Goal: Task Accomplishment & Management: Complete application form

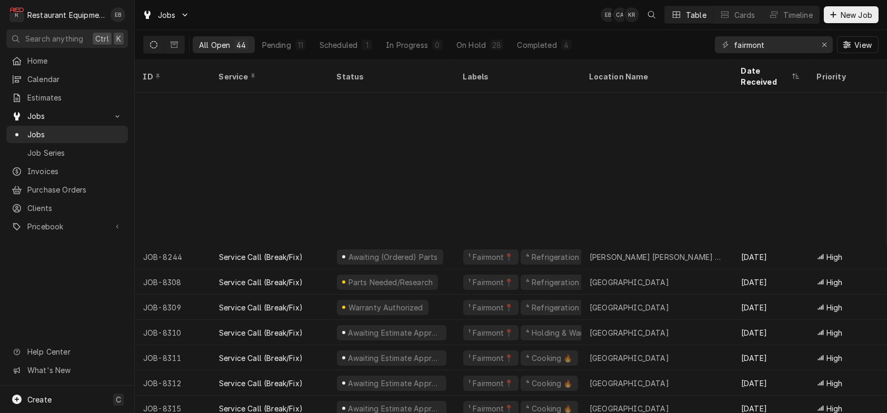
scroll to position [192, 0]
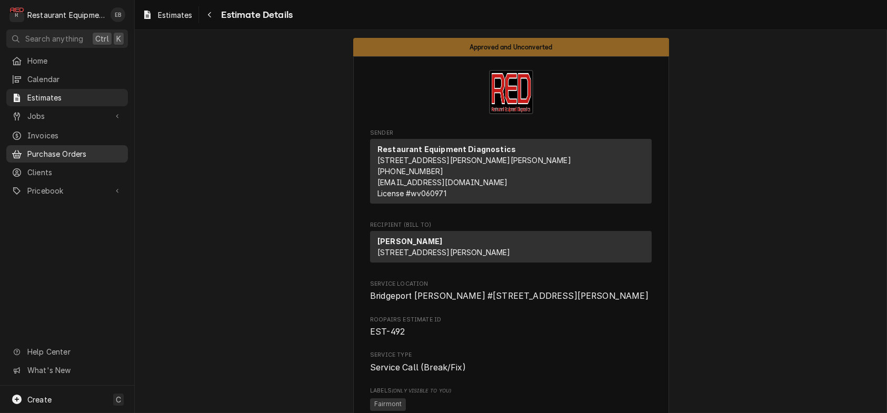
click at [64, 156] on span "Purchase Orders" at bounding box center [74, 153] width 95 height 11
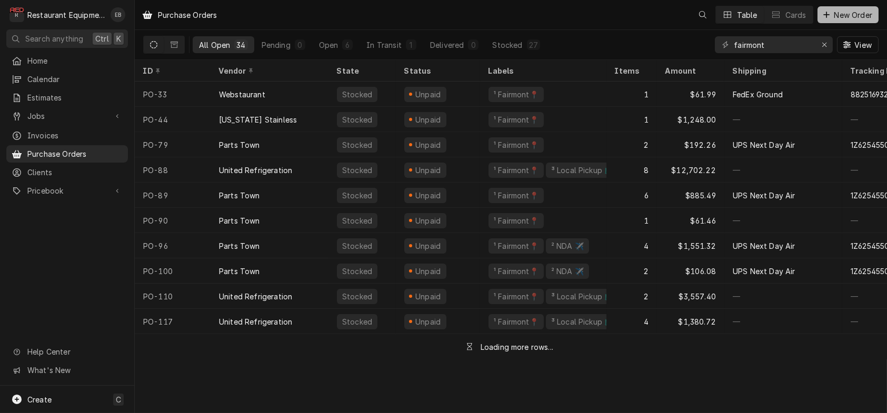
click at [841, 16] on span "New Order" at bounding box center [853, 14] width 42 height 11
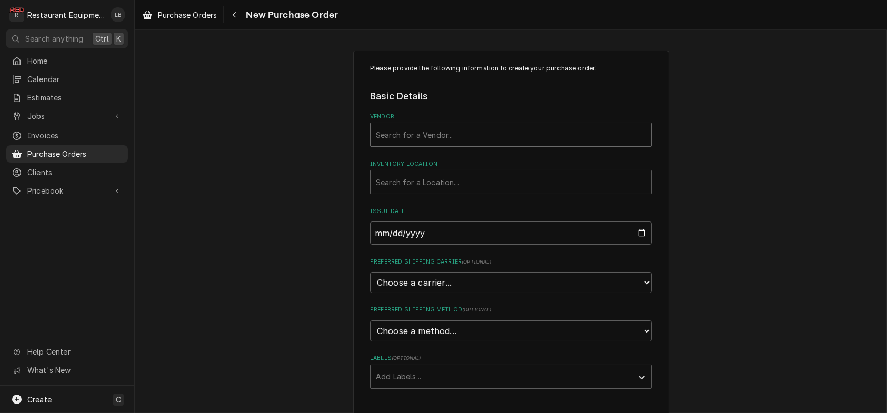
click at [499, 144] on div "Vendor" at bounding box center [511, 134] width 270 height 19
type input "parts"
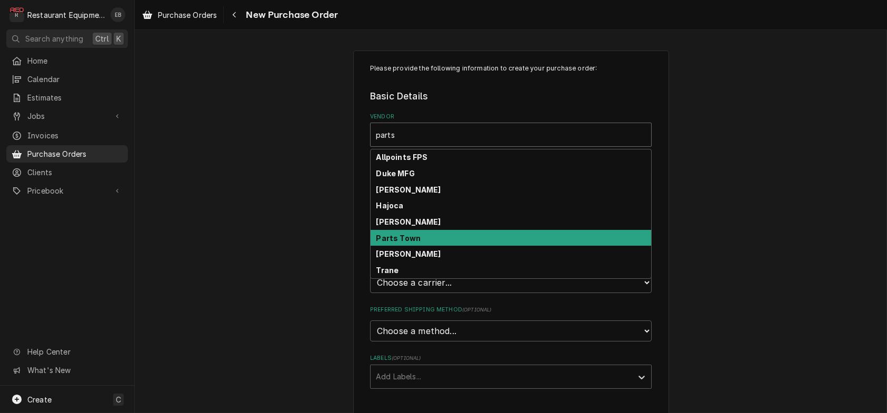
click at [426, 246] on div "Parts Town" at bounding box center [511, 238] width 281 height 16
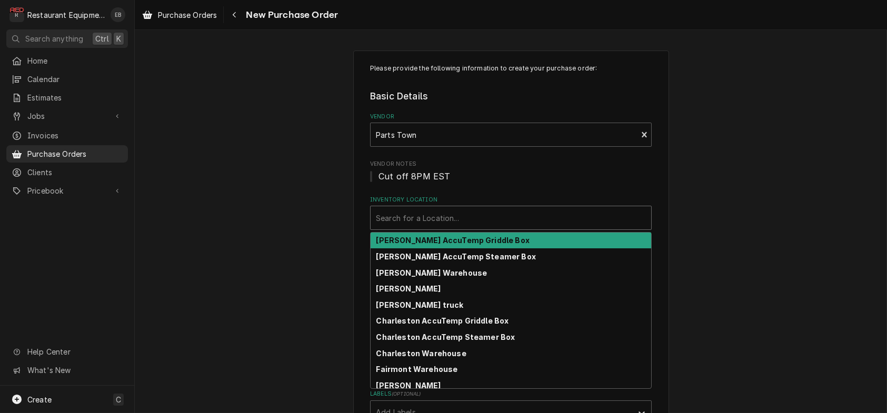
click at [421, 227] on div "Inventory Location" at bounding box center [511, 217] width 270 height 19
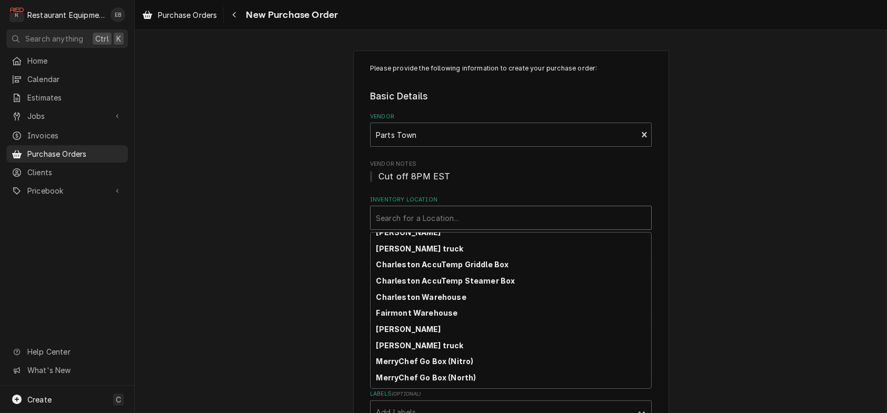
scroll to position [70, 0]
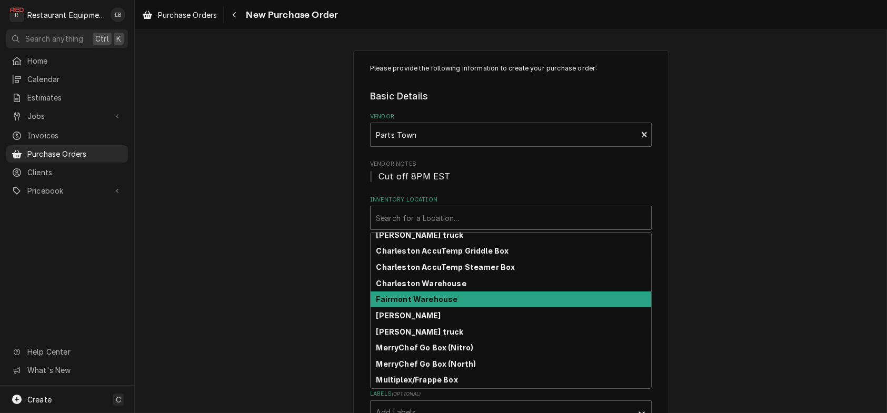
click at [418, 304] on strong "Fairmont Warehouse" at bounding box center [417, 299] width 82 height 9
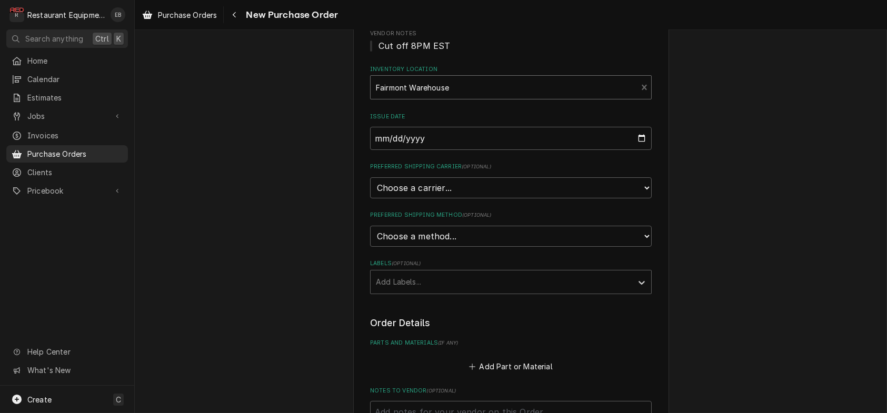
scroll to position [140, 0]
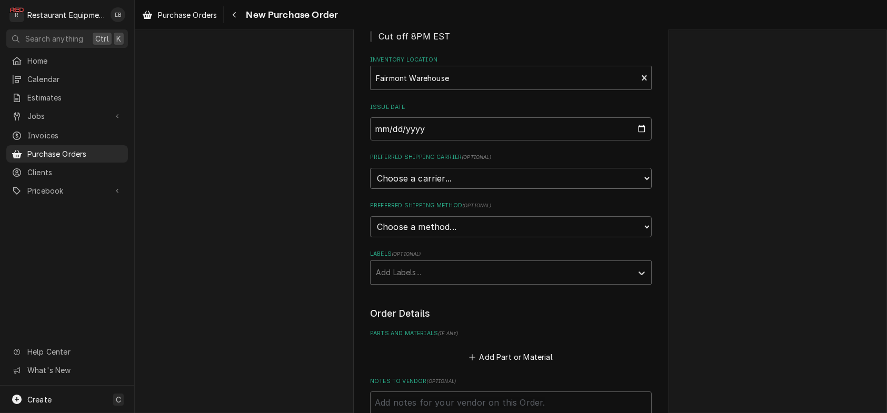
click at [475, 189] on select "Choose a carrier... U.S. Postal Service Stamps.com FedEx UPS DHL Express DHL EC…" at bounding box center [511, 178] width 282 height 21
click at [427, 189] on select "Choose a carrier... U.S. Postal Service Stamps.com FedEx UPS DHL Express DHL EC…" at bounding box center [511, 178] width 282 height 21
select select "4"
click at [370, 189] on select "Choose a carrier... U.S. Postal Service Stamps.com FedEx UPS DHL Express DHL EC…" at bounding box center [511, 178] width 282 height 21
type textarea "x"
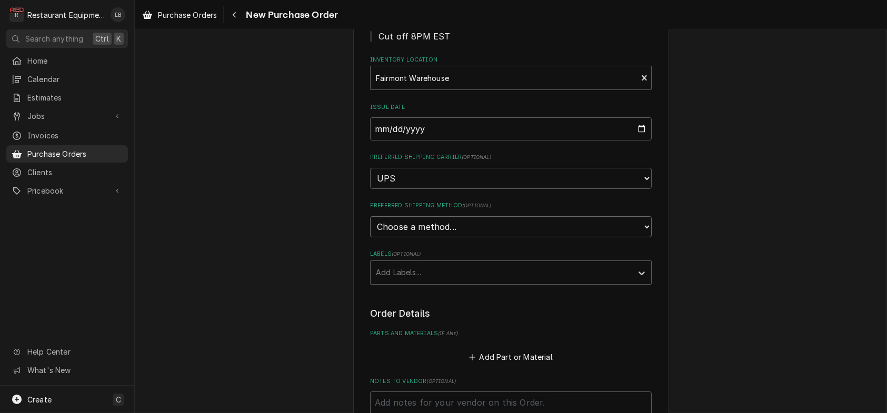
click at [413, 237] on select "Choose a method... Ground Next Day Early AM Next Day Air 2 Day Air Other" at bounding box center [511, 226] width 282 height 21
select select "3"
click at [370, 237] on select "Choose a method... Ground Next Day Early AM Next Day Air 2 Day Air Other" at bounding box center [511, 226] width 282 height 21
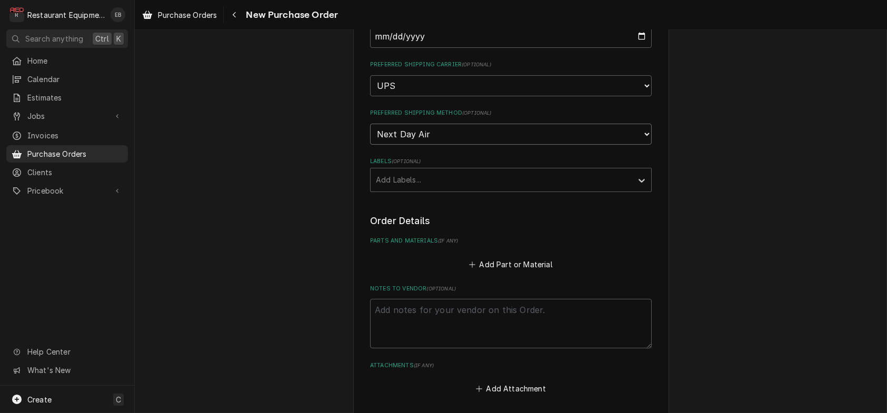
scroll to position [245, 0]
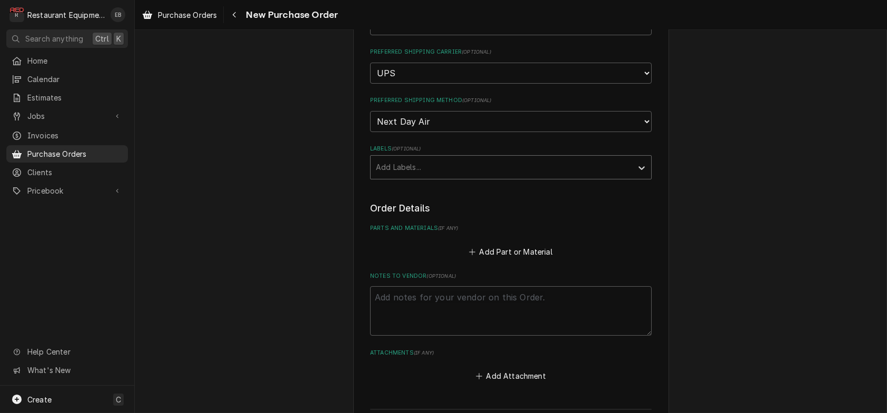
click at [455, 177] on div "Labels" at bounding box center [501, 167] width 251 height 19
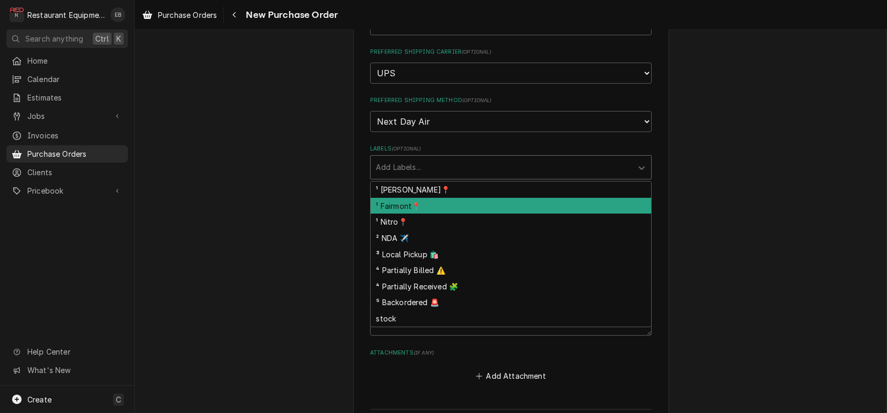
click at [442, 214] on div "¹ Fairmont📍" at bounding box center [511, 206] width 281 height 16
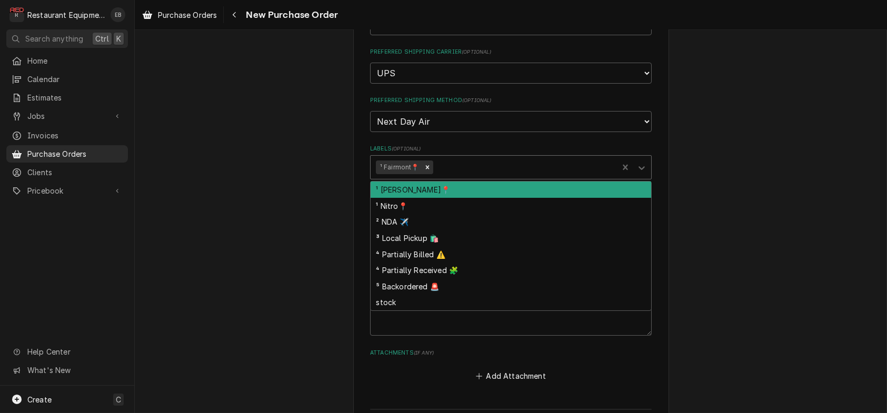
click at [474, 177] on div "Labels" at bounding box center [524, 167] width 178 height 19
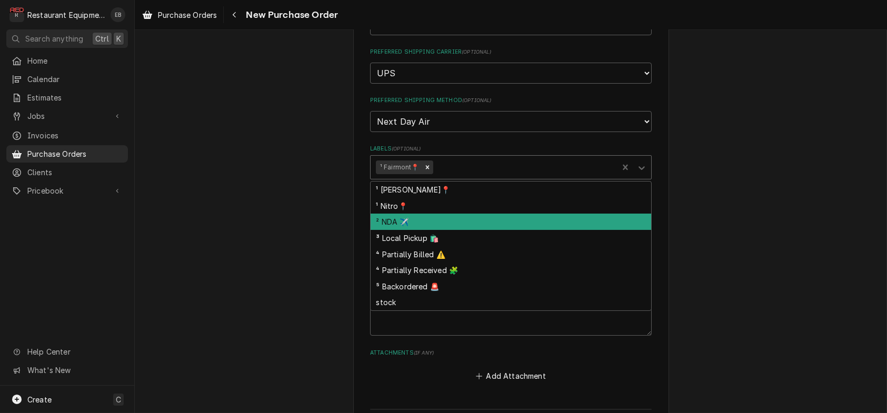
click at [435, 230] on div "² NDA ✈️" at bounding box center [511, 222] width 281 height 16
type textarea "x"
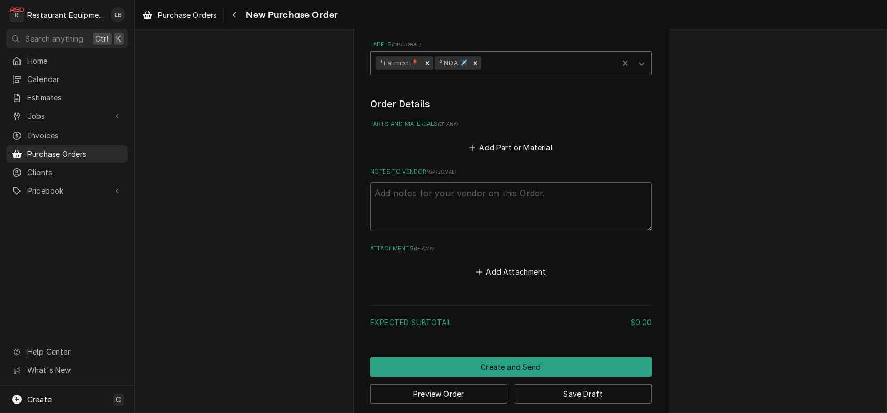
scroll to position [351, 0]
click at [537, 154] on button "Add Part or Material" at bounding box center [510, 146] width 87 height 15
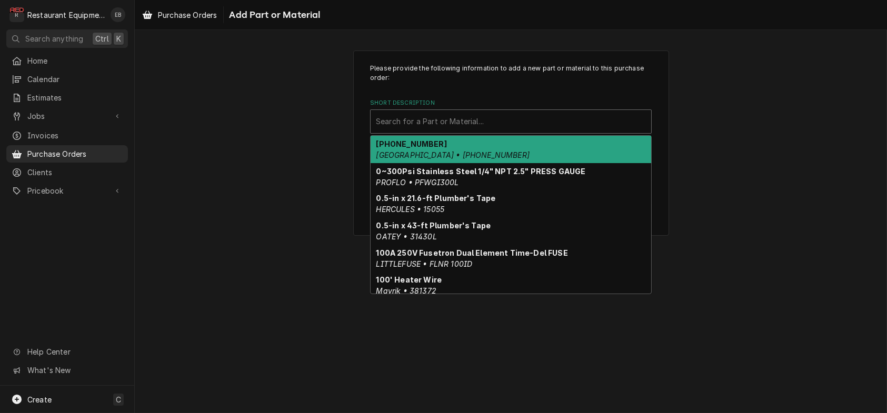
click at [451, 130] on div "Short Description" at bounding box center [511, 121] width 270 height 19
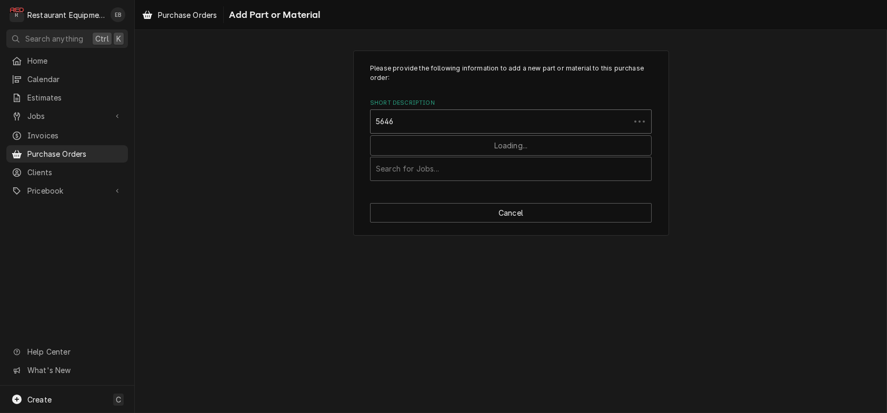
type input "56463"
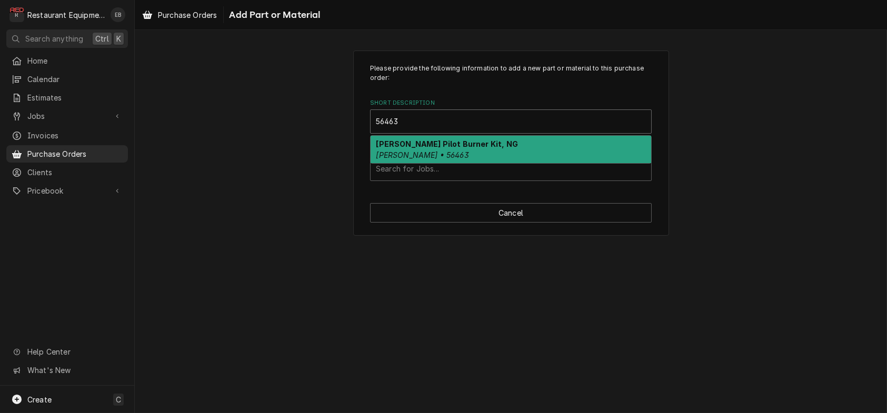
click at [494, 161] on div "Blodgett Pilot Burner Kit, NG Blodgett • 56463" at bounding box center [511, 149] width 281 height 27
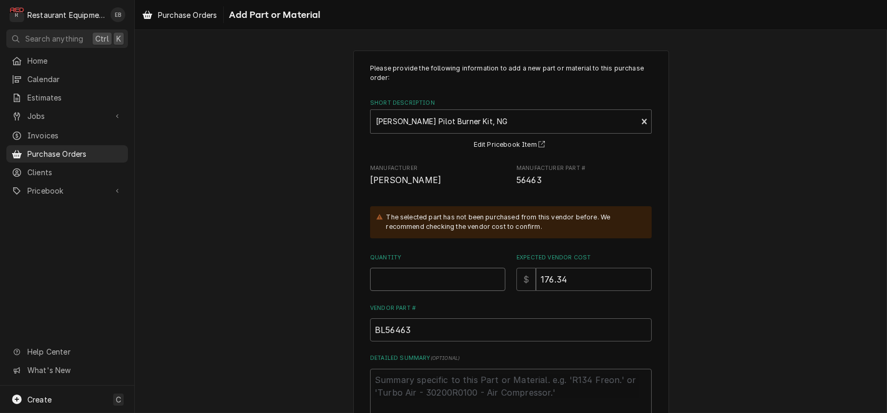
click at [444, 291] on input "Quantity" at bounding box center [437, 279] width 135 height 23
type textarea "x"
type input "1"
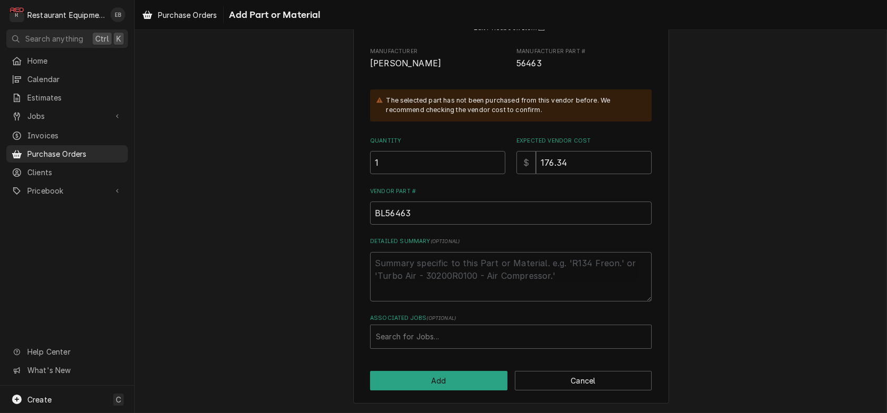
scroll to position [171, 0]
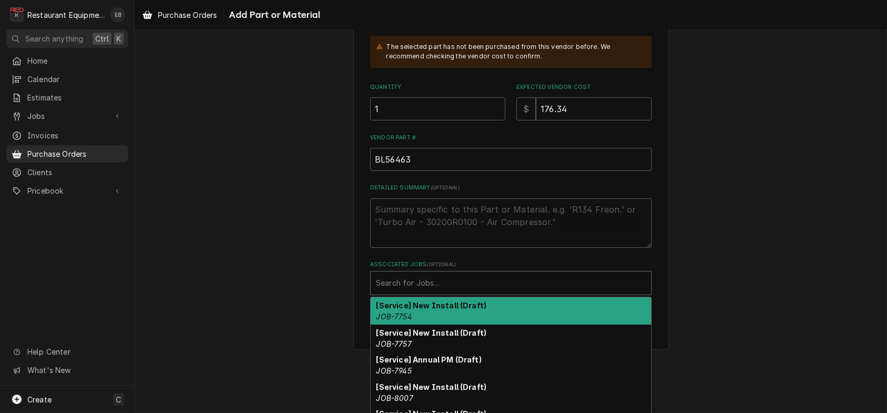
click at [453, 293] on div "Associated Jobs" at bounding box center [511, 283] width 270 height 19
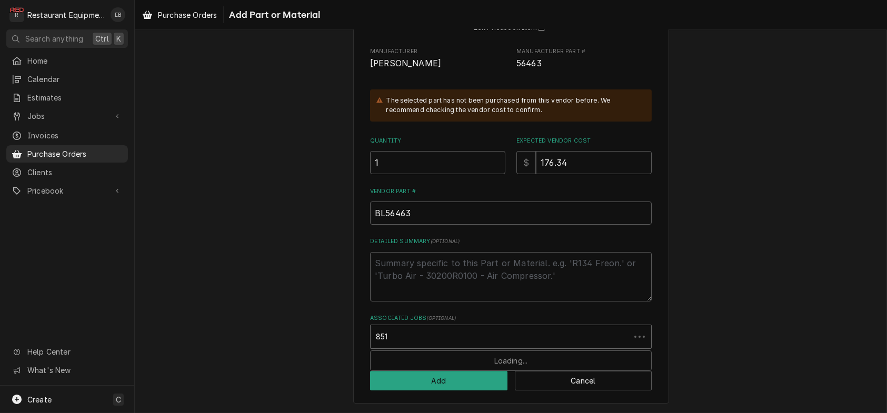
type input "8512"
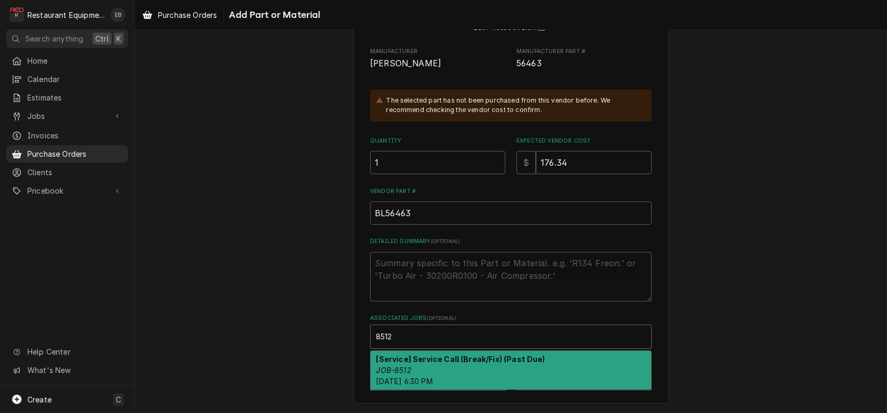
click at [436, 356] on strong "[Service] Service Call (Break/Fix) (Past Due)" at bounding box center [460, 359] width 169 height 9
type textarea "x"
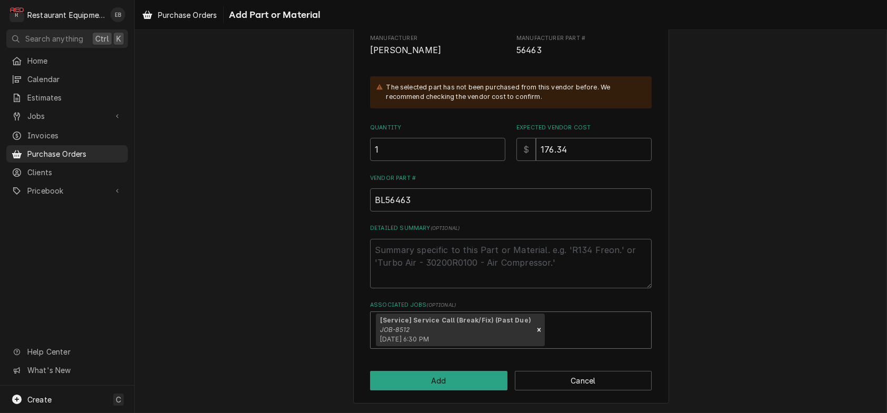
scroll to position [191, 0]
click at [432, 375] on button "Add" at bounding box center [438, 380] width 137 height 19
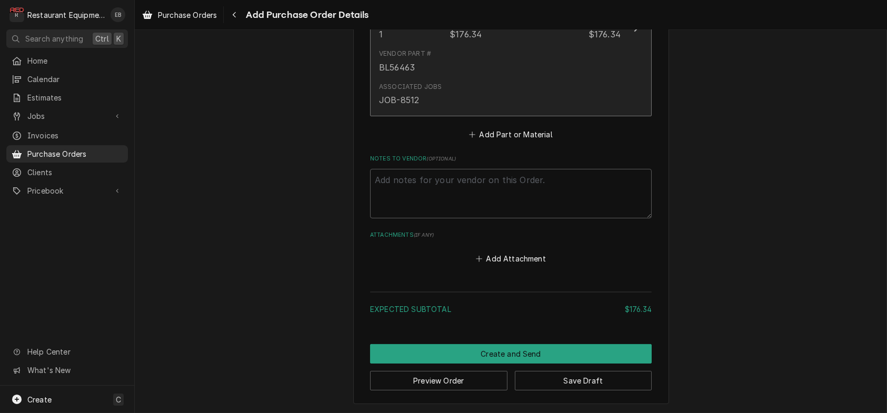
scroll to position [637, 0]
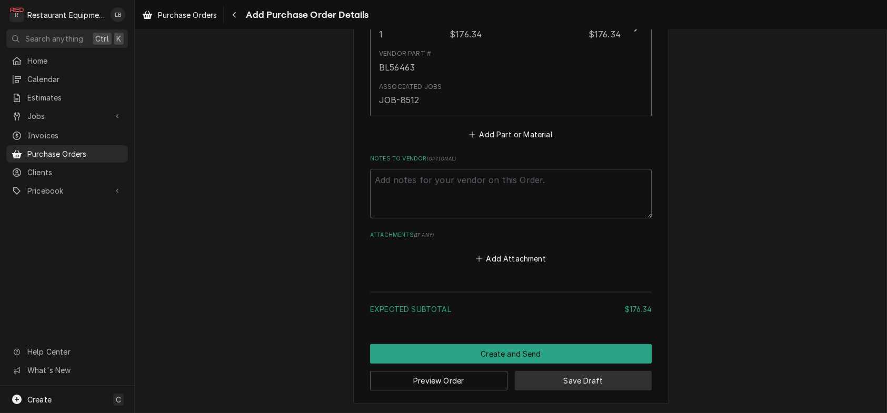
click at [575, 376] on button "Save Draft" at bounding box center [583, 380] width 137 height 19
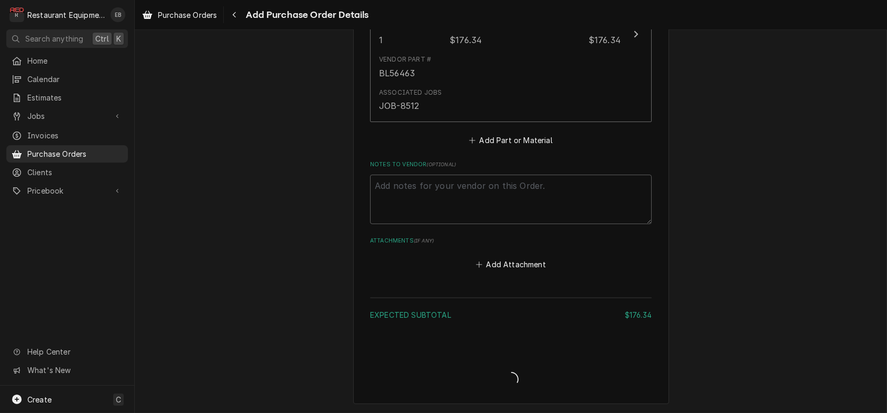
scroll to position [631, 0]
type textarea "x"
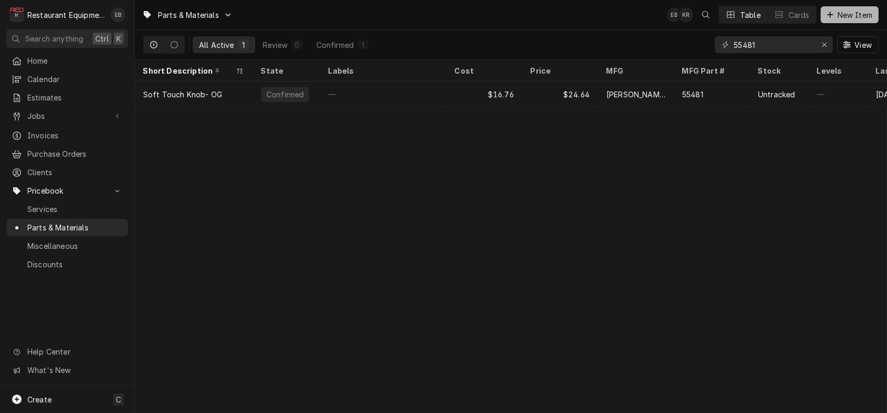
click at [835, 12] on span "New Item" at bounding box center [854, 14] width 39 height 11
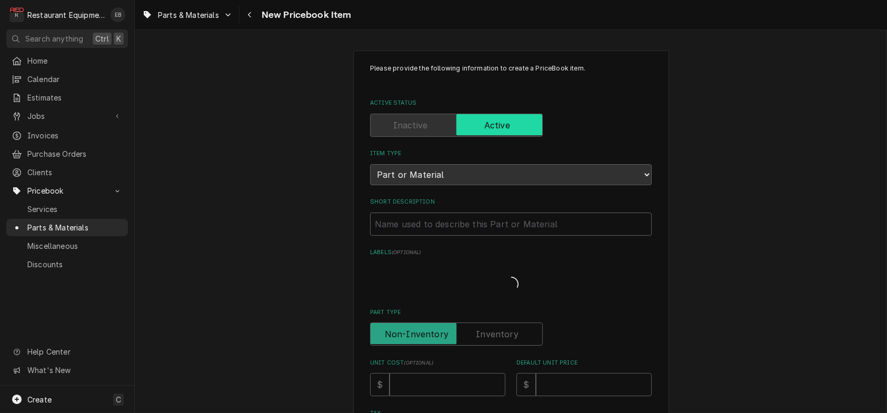
type textarea "x"
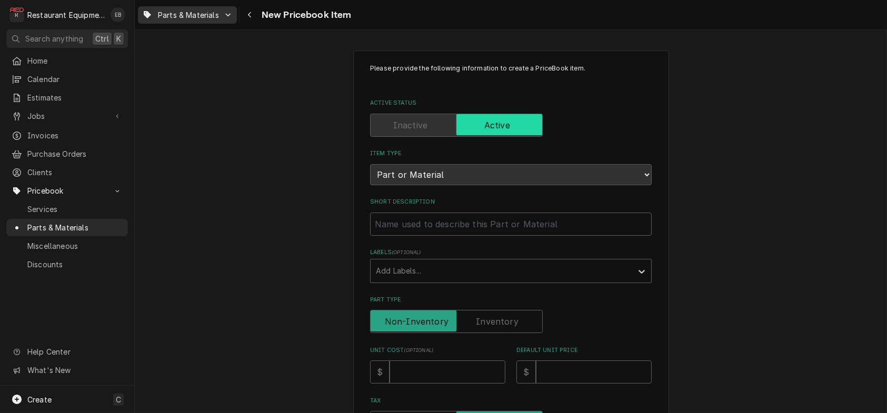
click at [201, 15] on span "Parts & Materials" at bounding box center [188, 14] width 61 height 11
click at [216, 52] on div "Parts & Materials" at bounding box center [189, 56] width 68 height 11
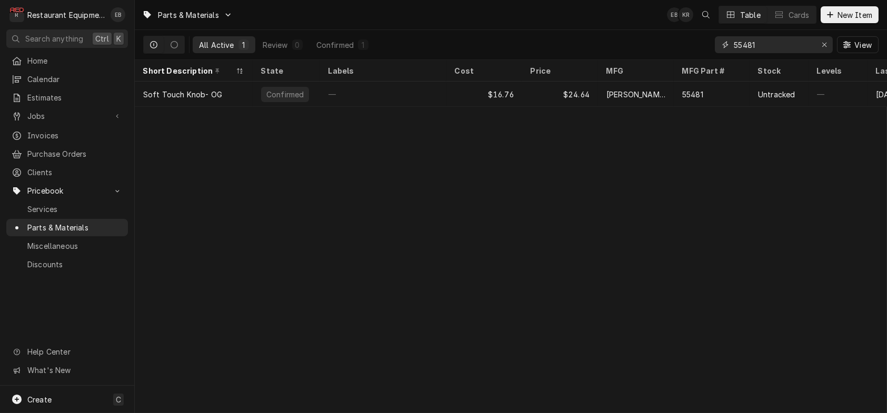
click at [758, 46] on input "55481" at bounding box center [773, 44] width 79 height 17
click at [822, 48] on icon "Erase input" at bounding box center [825, 44] width 6 height 7
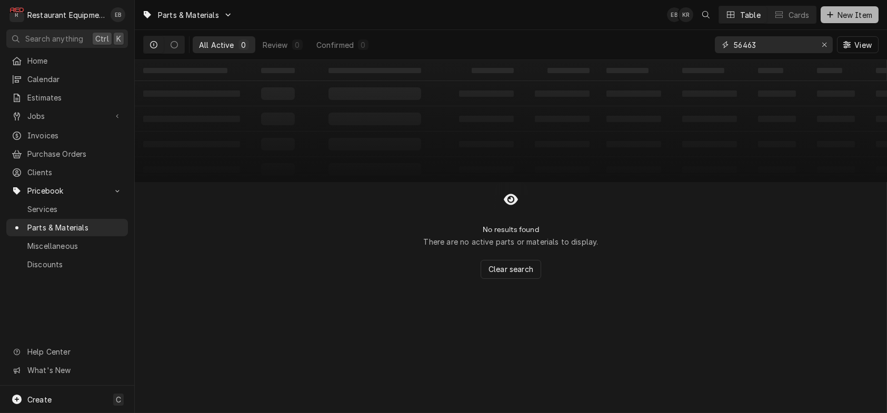
type input "56463"
drag, startPoint x: 843, startPoint y: 23, endPoint x: 834, endPoint y: 23, distance: 8.4
click at [843, 23] on button "New Item" at bounding box center [850, 14] width 58 height 17
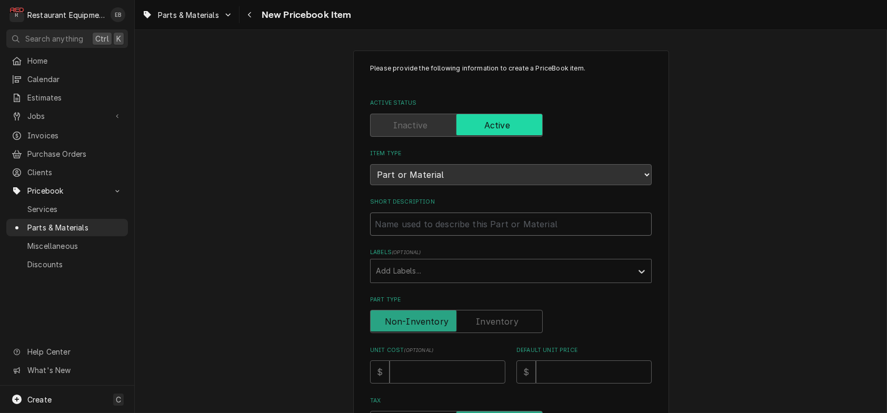
click at [413, 236] on input "Short Description" at bounding box center [511, 224] width 282 height 23
type textarea "x"
type input "P"
type textarea "x"
type input "Pi"
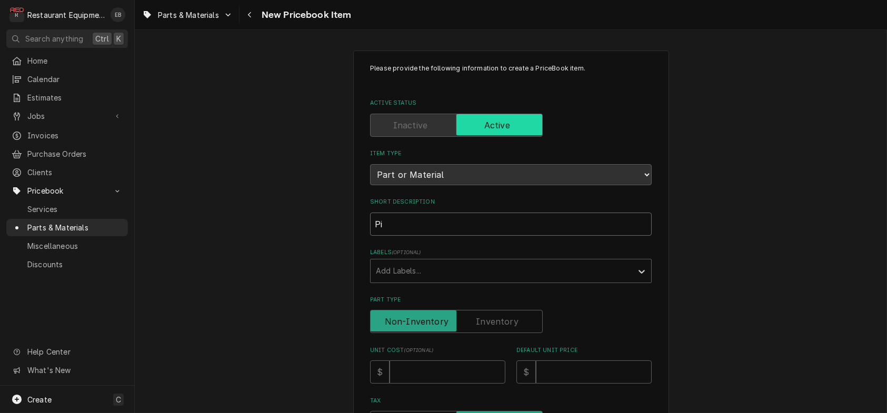
type textarea "x"
type input "Pil"
type textarea "x"
type input "Pilo"
type textarea "x"
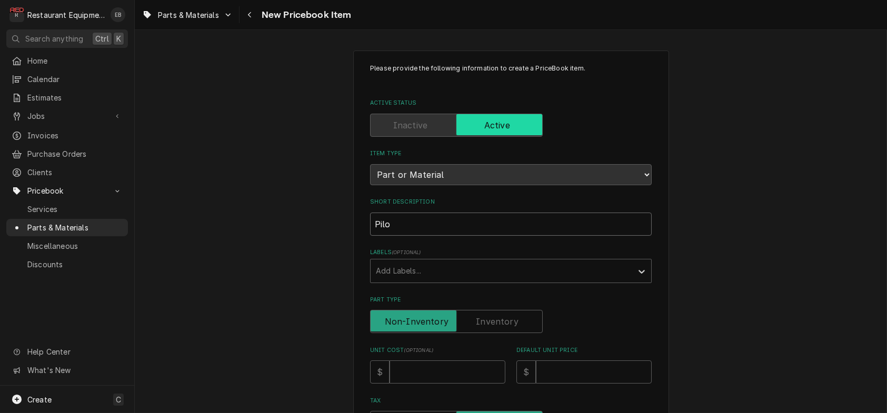
type input "Pilot"
type textarea "x"
type input "Pilot"
type textarea "x"
type input "Pilot B"
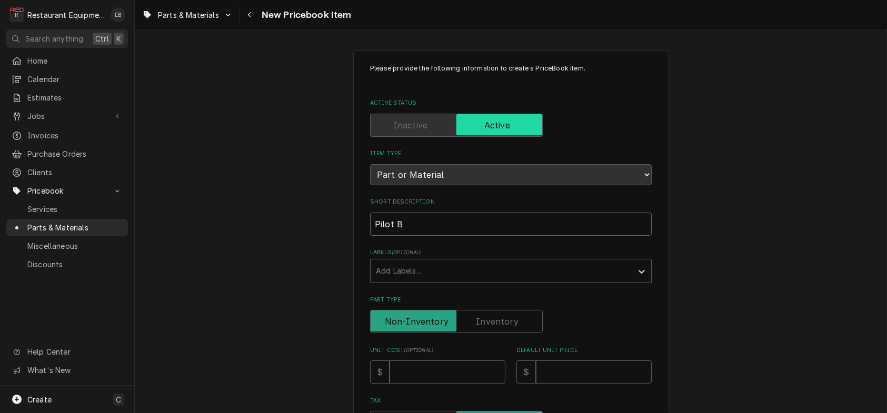
type textarea "x"
type input "Pilot Bu"
type textarea "x"
type input "Pilot Bur"
type textarea "x"
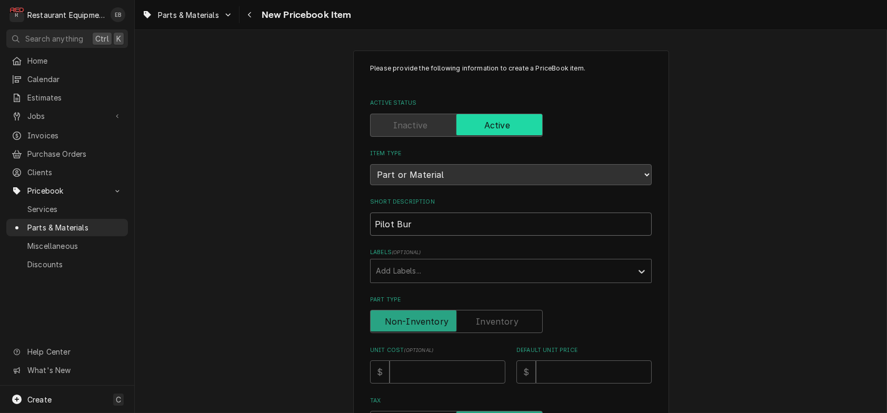
type input "Pilot Burn"
type textarea "x"
type input "Pilot Burne"
type textarea "x"
type input "Pilot Burner"
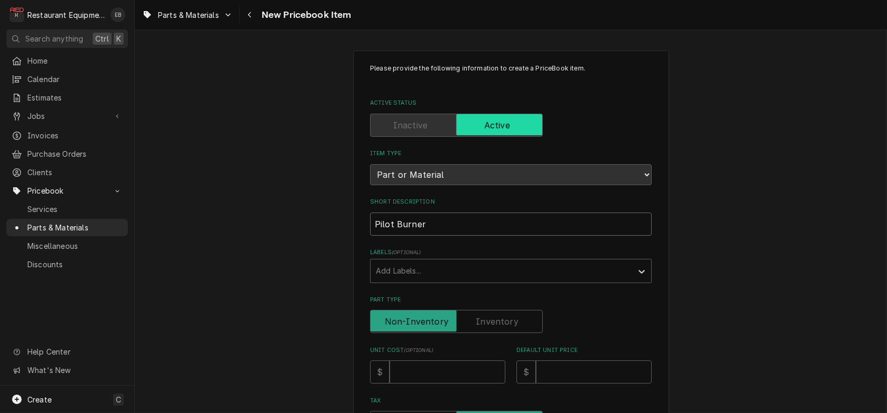
type textarea "x"
type input "Pilot Burner"
type textarea "x"
type input "Pilot Burner K"
type textarea "x"
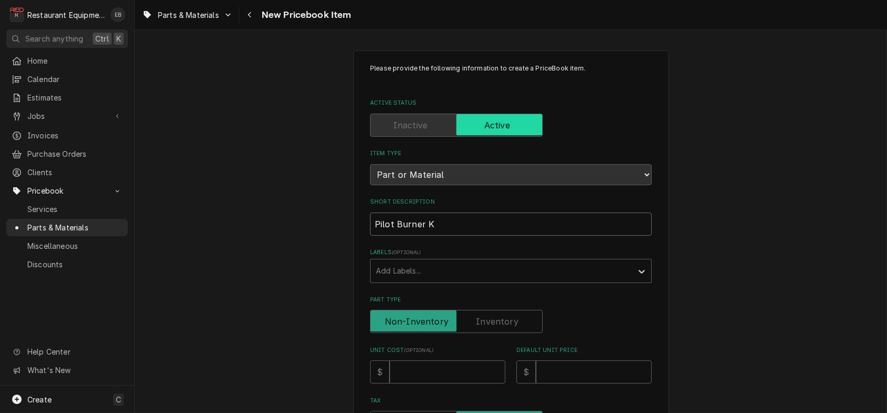
type input "Pilot Burner Ki"
type textarea "x"
type input "Pilot Burner Kit"
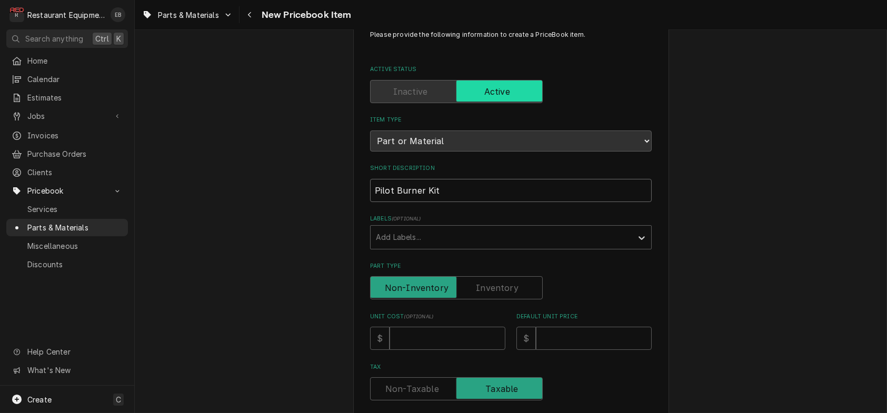
scroll to position [35, 0]
click at [370, 201] on input "Pilot Burner Kit" at bounding box center [511, 189] width 282 height 23
type textarea "x"
type input "Pilot Burner Kit"
type textarea "x"
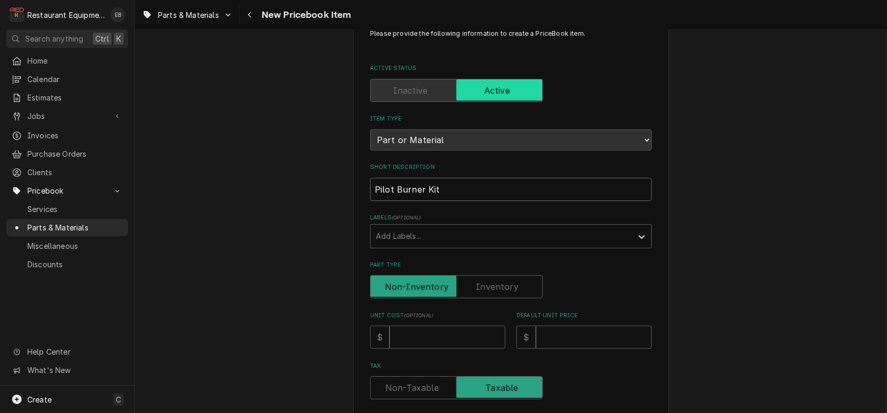
type input "Pilot Burner Kit"
type textarea "x"
type input "BPilot Burner Kit"
type textarea "x"
type input "BlPilot Burner Kit"
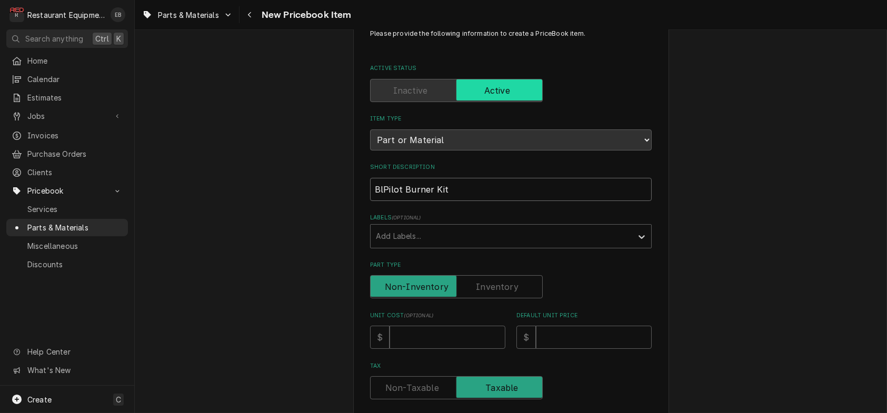
type textarea "x"
type input "BloPilot Burner Kit"
type textarea "x"
type input "BlodPilot Burner Kit"
type textarea "x"
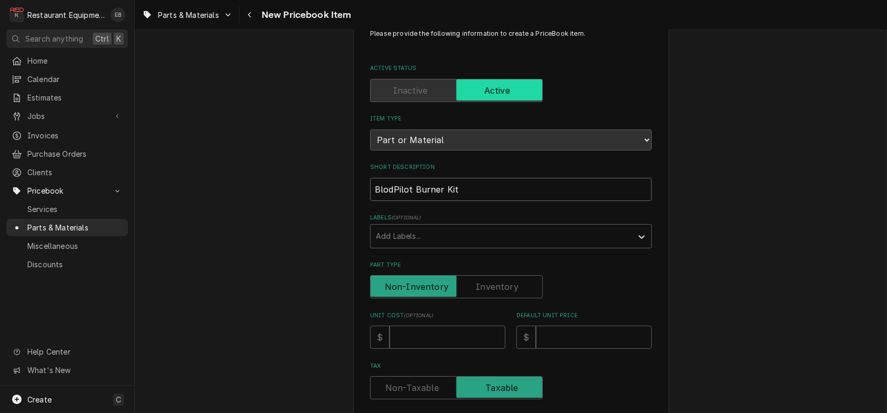
type input "BlodgPilot Burner Kit"
type textarea "x"
type input "BlodgePilot Burner Kit"
type textarea "x"
type input "BlodgetPilot Burner Kit"
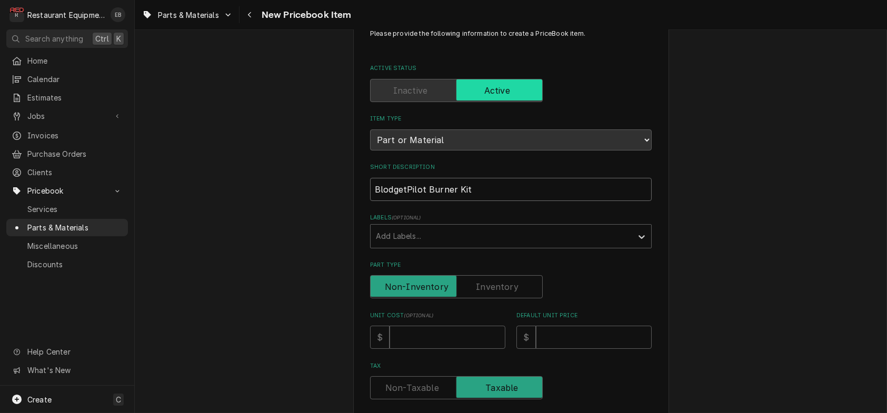
type textarea "x"
type input "BlodgettPilot Burner Kit"
type textarea "x"
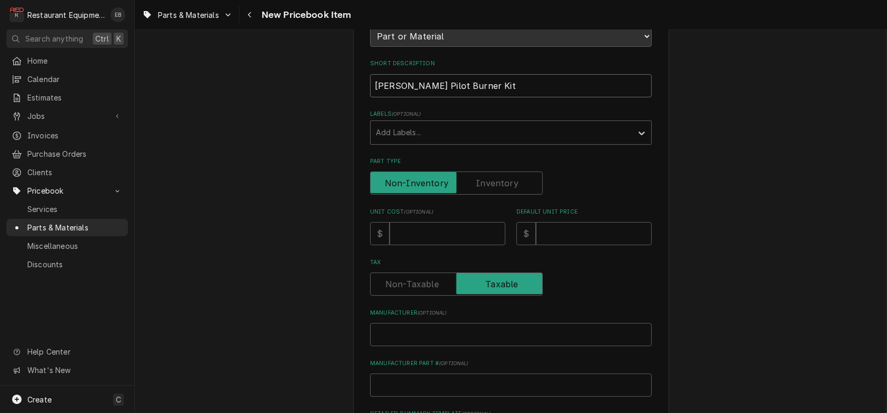
scroll to position [140, 0]
type input "Blodgett Pilot Burner Kit"
click at [441, 244] on input "Unit Cost ( optional )" at bounding box center [447, 232] width 116 height 23
click at [409, 244] on input "Unit Cost ( optional )" at bounding box center [447, 232] width 116 height 23
type textarea "x"
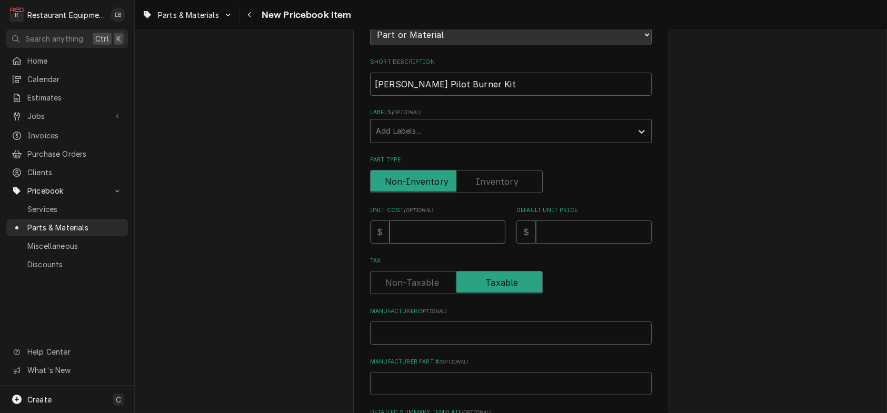
type input "1"
type textarea "x"
type input "17"
type textarea "x"
type input "176"
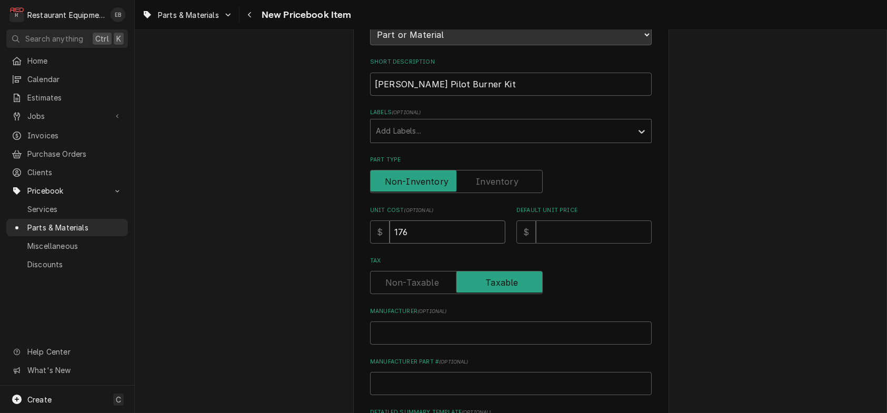
type textarea "x"
type input "176.3"
type textarea "x"
type input "176.34"
click at [625, 244] on input "Default Unit Price" at bounding box center [594, 232] width 116 height 23
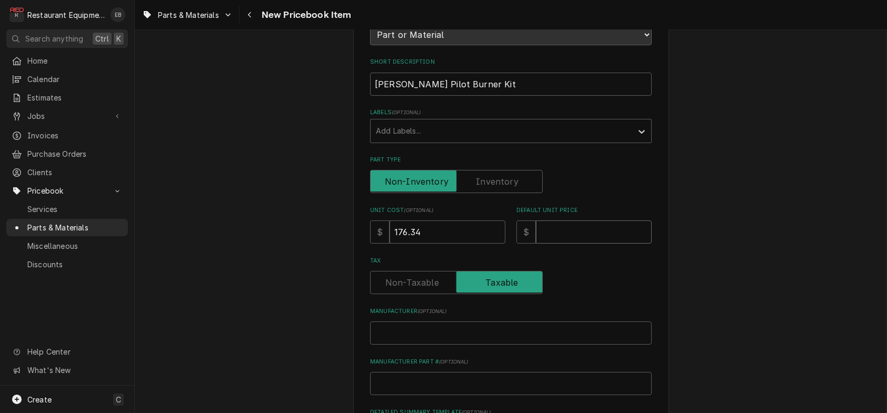
type textarea "x"
type input "2"
type textarea "x"
type input "25"
type textarea "x"
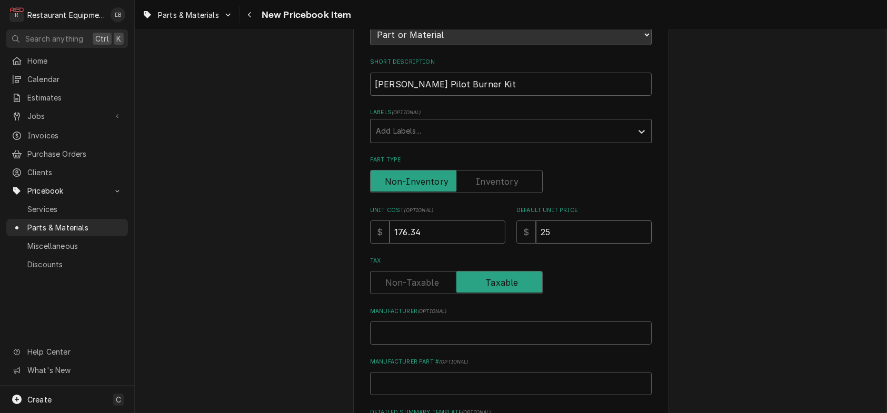
type input "259"
type textarea "x"
type input "259.3"
type textarea "x"
type input "259.31"
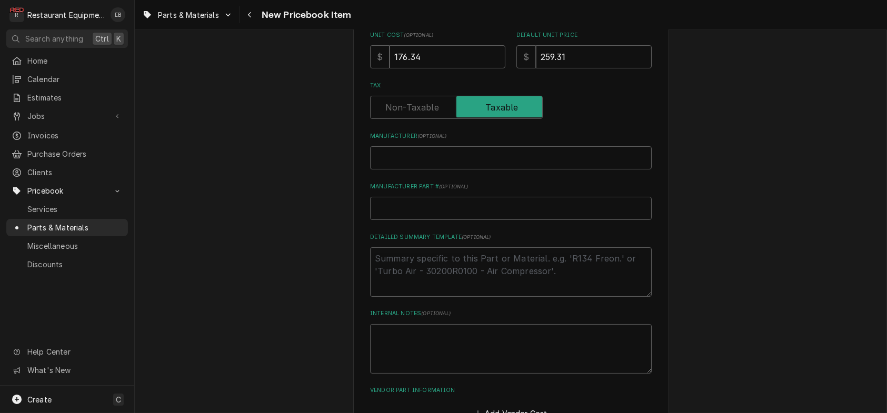
scroll to position [316, 0]
click at [399, 169] on input "Manufacturer ( optional )" at bounding box center [511, 157] width 282 height 23
type textarea "x"
type input "B"
type textarea "x"
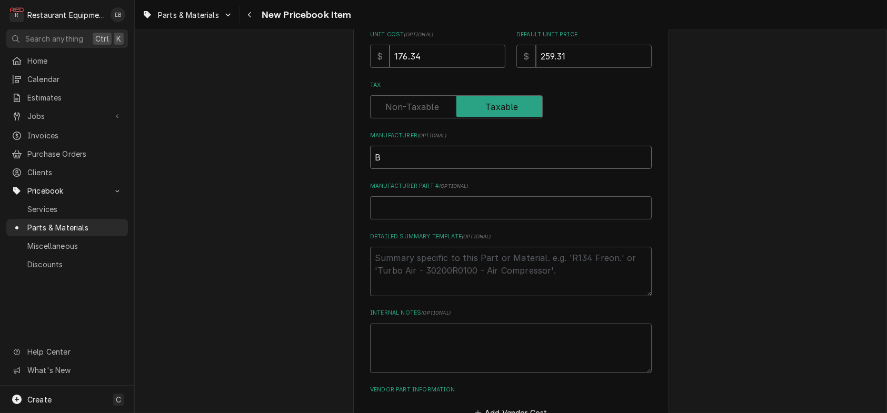
type input "Bl"
type textarea "x"
type input "Blo"
type textarea "x"
type input "Blod"
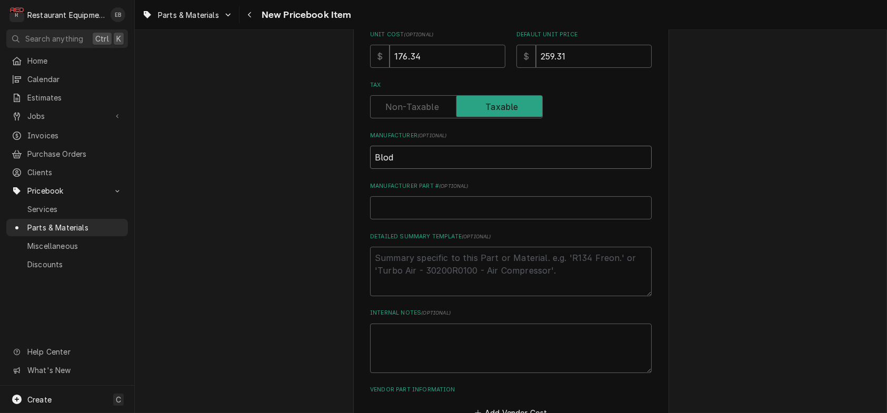
type textarea "x"
type input "Blodg"
type textarea "x"
type input "Blodge"
type textarea "x"
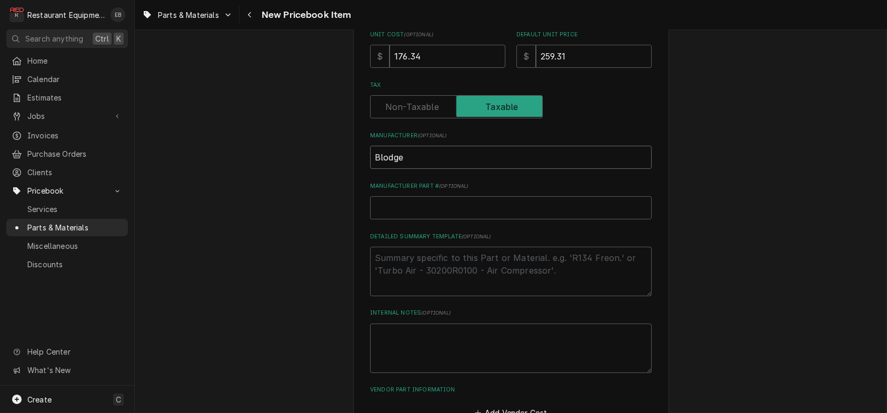
type input "Blodget"
type textarea "x"
type input "[PERSON_NAME]"
click at [482, 219] on input "Manufacturer Part # ( optional )" at bounding box center [511, 207] width 282 height 23
paste input "56463"
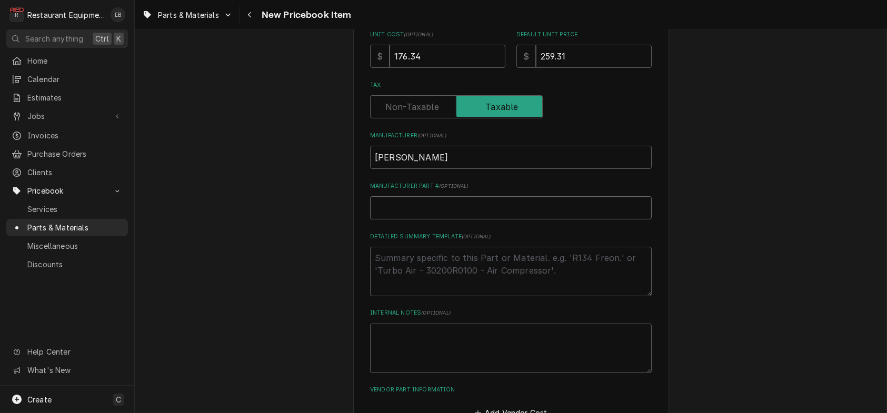
type textarea "x"
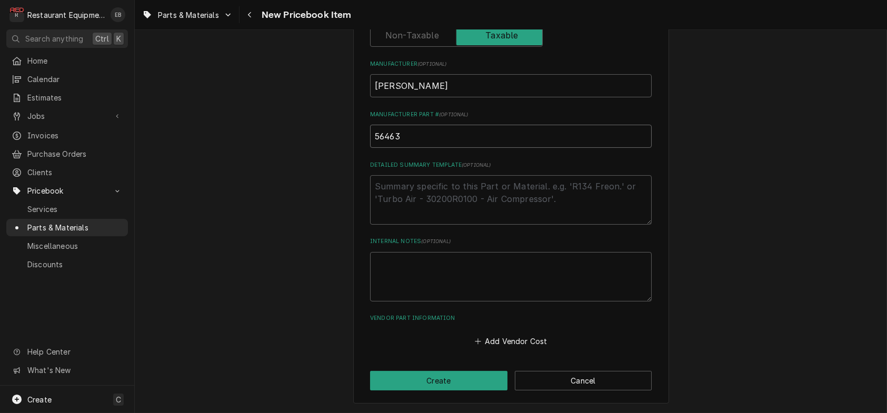
scroll to position [469, 0]
type input "56463"
click at [504, 339] on button "Add Vendor Cost" at bounding box center [511, 341] width 76 height 15
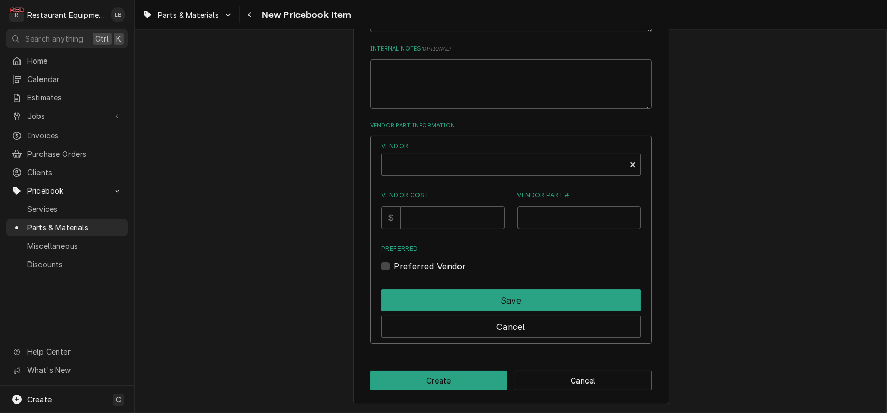
scroll to position [644, 0]
type textarea "x"
click at [481, 182] on div "Vendor" at bounding box center [503, 168] width 233 height 25
type input "Parts town"
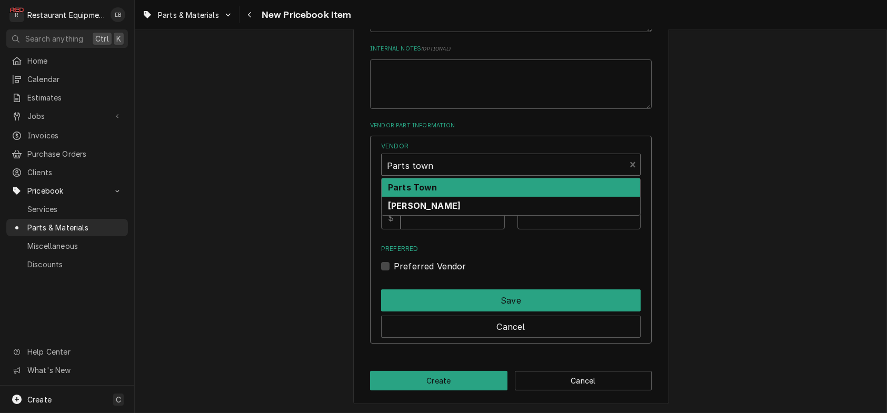
click at [511, 197] on div "Parts Town" at bounding box center [511, 187] width 258 height 18
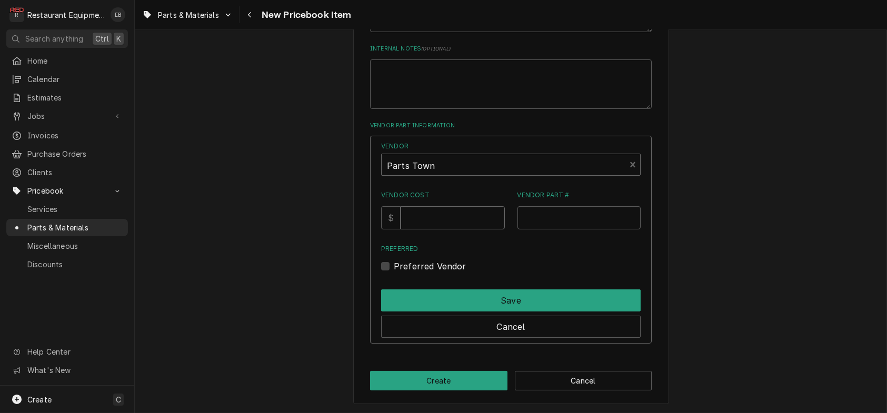
click at [458, 229] on input "Vendor Cost" at bounding box center [453, 217] width 104 height 23
type input "176.34"
click at [560, 229] on input "Vendor Part #" at bounding box center [579, 217] width 124 height 23
paste input "BL56463"
type input "BL56463"
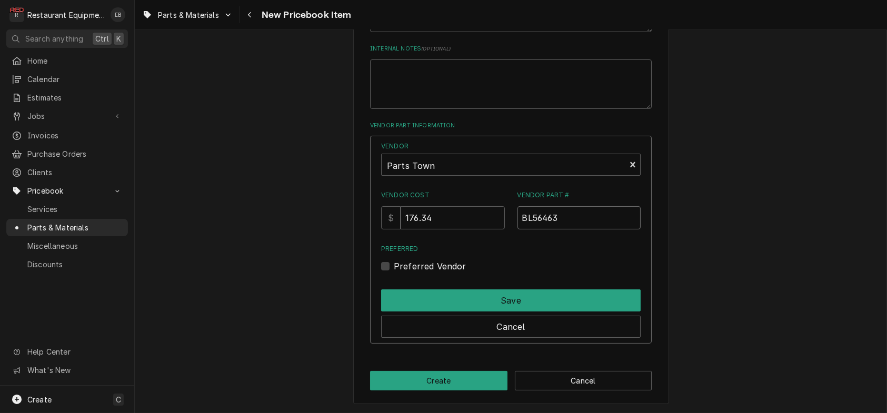
scroll to position [678, 0]
click at [394, 260] on label "Preferred Vendor" at bounding box center [430, 266] width 73 height 13
click at [394, 260] on input "Preferred" at bounding box center [523, 271] width 259 height 23
checkbox input "true"
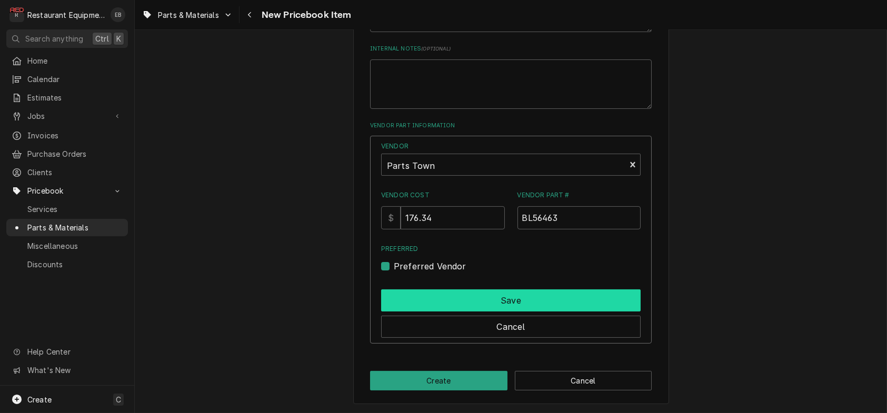
click at [406, 289] on button "Save" at bounding box center [510, 300] width 259 height 22
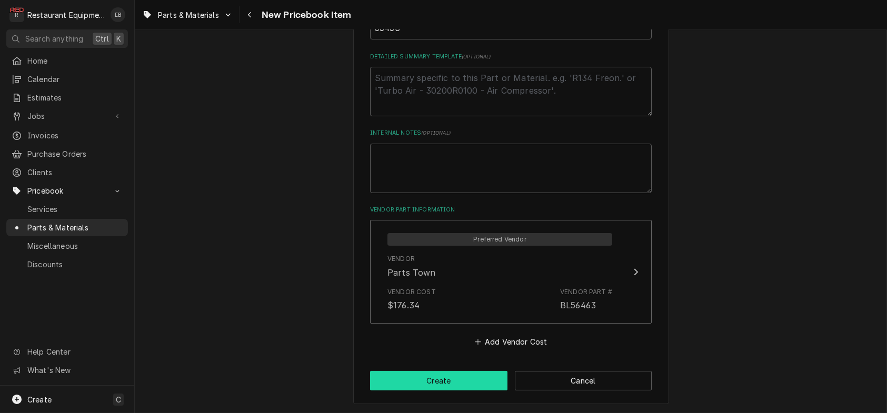
click at [462, 384] on button "Create" at bounding box center [438, 380] width 137 height 19
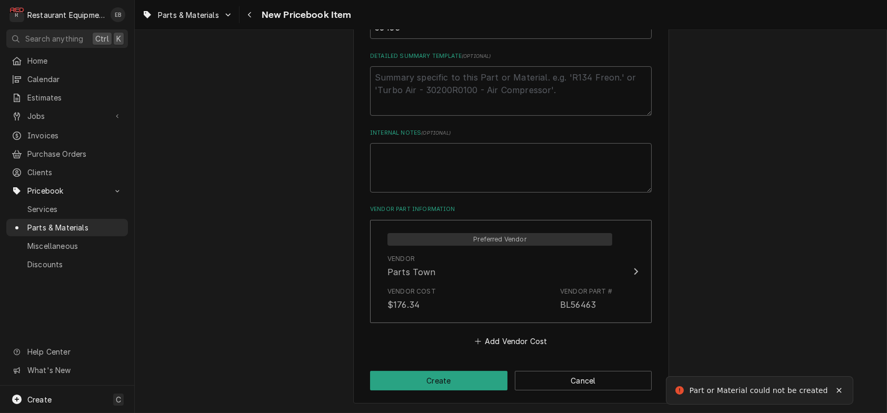
scroll to position [187, 0]
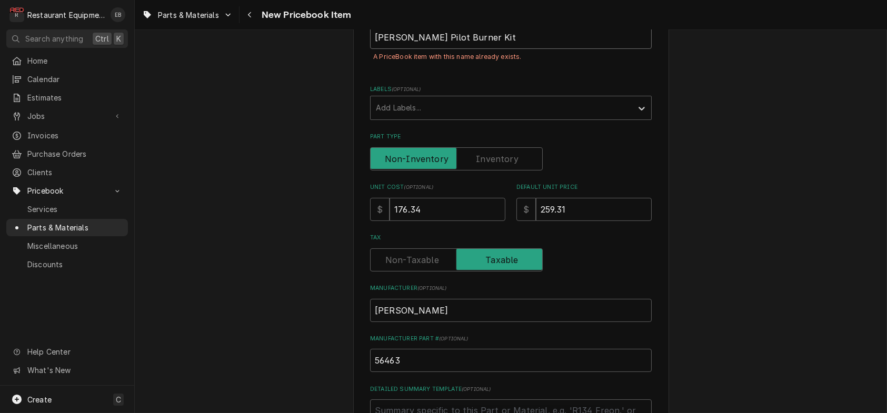
click at [473, 49] on input "Blodgett Pilot Burner Kit" at bounding box center [511, 37] width 282 height 23
click at [403, 49] on input "Blodgett Pilot Burner Kit" at bounding box center [511, 37] width 282 height 23
click at [422, 49] on input "Blodgett Pilot Burner Kit" at bounding box center [511, 37] width 282 height 23
click at [425, 49] on input "Blodgett Pilot Burner Kit" at bounding box center [511, 37] width 282 height 23
type textarea "x"
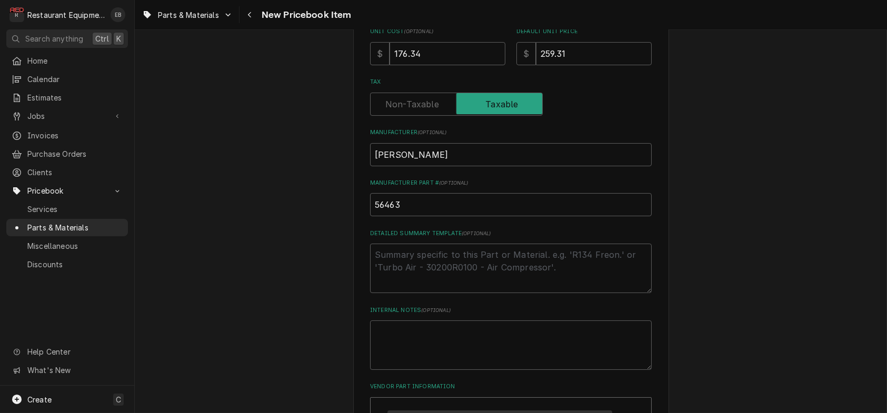
scroll to position [194, 0]
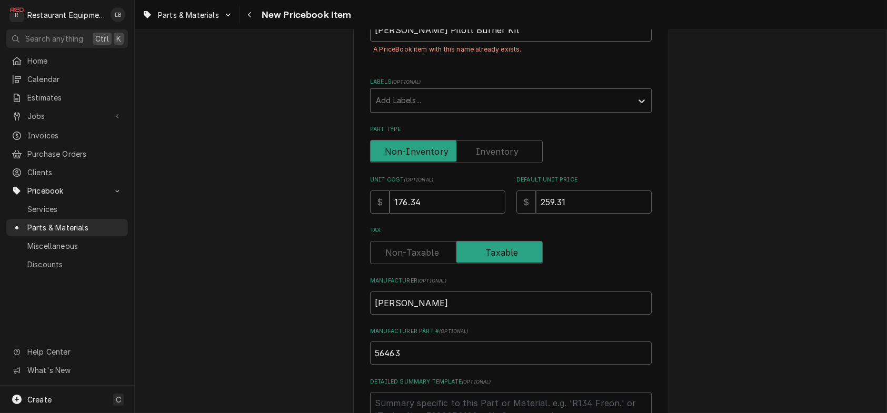
type input "Blodgett Pilott Burner Kit"
type textarea "x"
type input "Blodgett Pilot Burner Kit"
click at [480, 42] on input "Blodgett Pilot Burner Kit" at bounding box center [511, 29] width 282 height 23
type textarea "x"
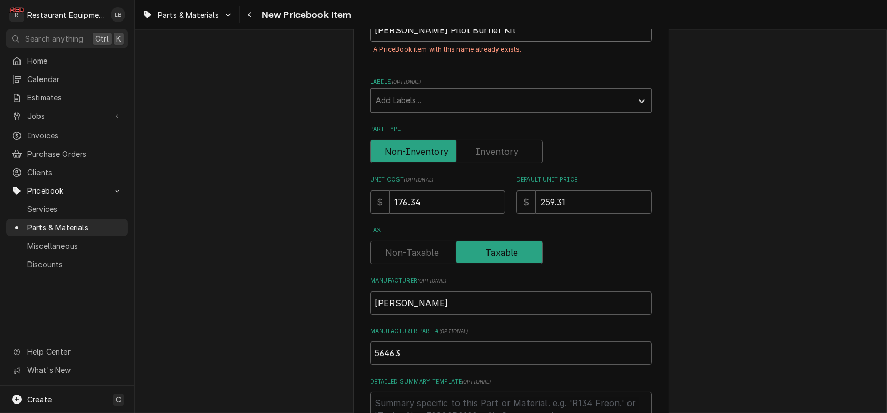
type input "Blodgett Pilot Burner Kit,"
type textarea "x"
type input "Blodgett Pilot Burner Kit,"
type textarea "x"
type input "Blodgett Pilot Burner Kit, N"
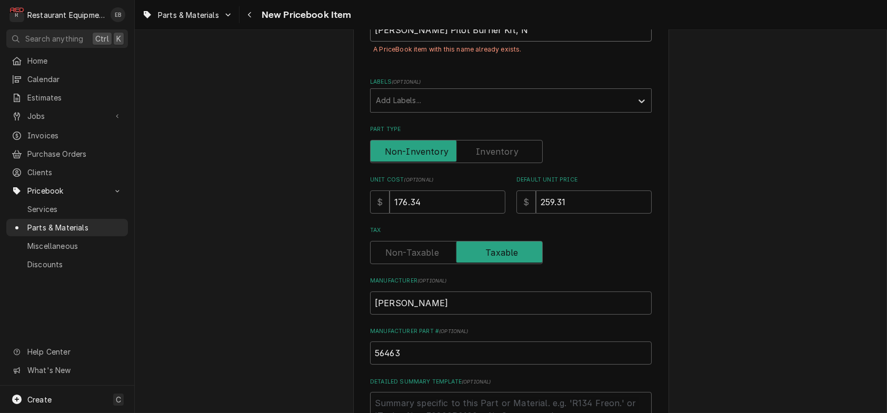
type textarea "x"
type input "Blodgett Pilot Burner Kit, Na"
type textarea "x"
type input "Blodgett Pilot Burner Kit, Nat"
type textarea "x"
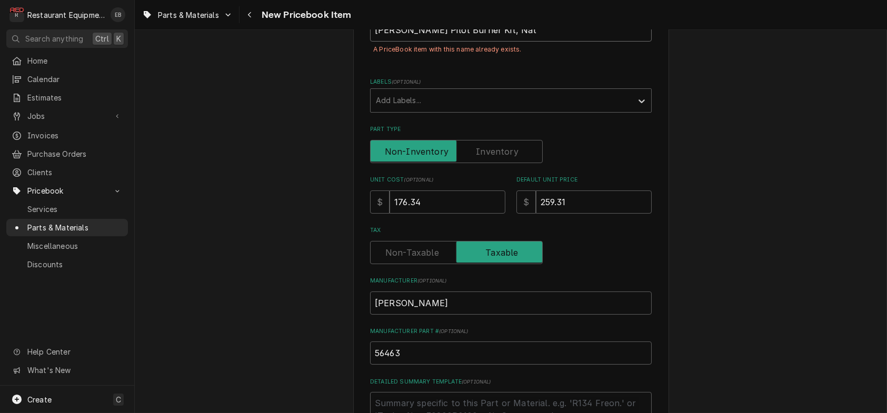
type input "Blodgett Pilot Burner Kit, Natu"
type textarea "x"
type input "Blodgett Pilot Burner Kit, Natur"
type textarea "x"
type input "Blodgett Pilot Burner Kit, Natura"
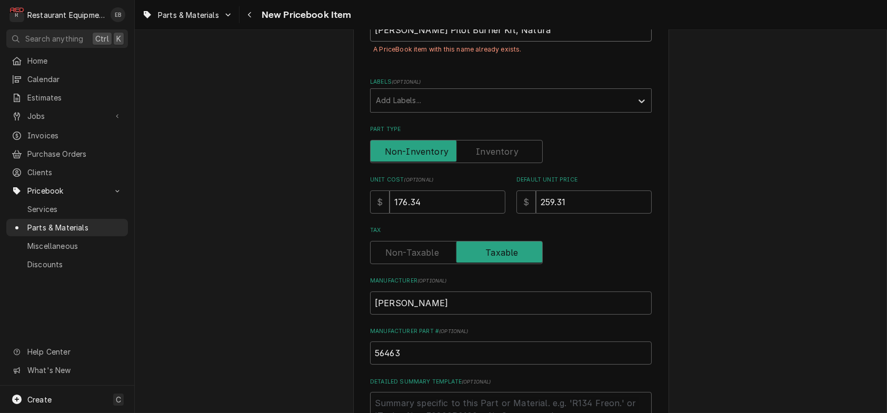
type textarea "x"
type input "Blodgett Pilot Burner Kit, Natural"
type textarea "x"
type input "Blodgett Pilot Burner Kit, Natural"
type textarea "x"
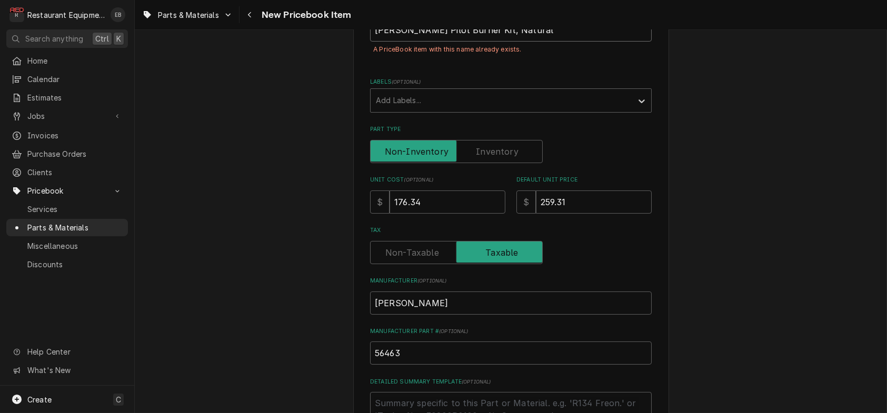
type input "Blodgett Pilot Burner Kit, Natural G"
type textarea "x"
type input "Blodgett Pilot Burner Kit, Natural Ga"
type textarea "x"
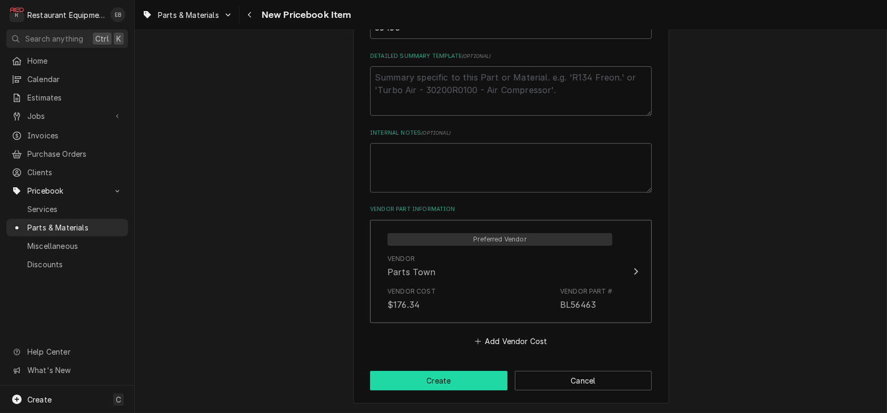
type input "Blodgett Pilot Burner Kit, Natural Gas"
click at [457, 371] on button "Create" at bounding box center [438, 380] width 137 height 19
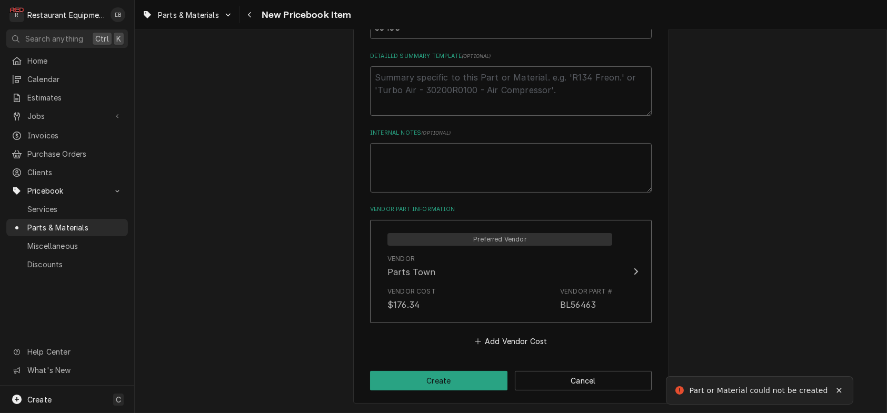
scroll to position [187, 0]
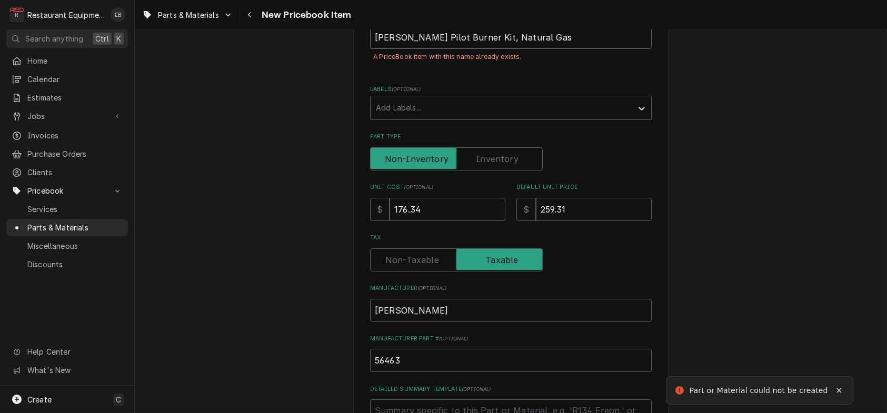
click at [532, 49] on input "Blodgett Pilot Burner Kit, Natural Gas" at bounding box center [511, 37] width 282 height 23
type textarea "x"
type input "Blodgett Pilot Burner Kit, Natural Ga"
type textarea "x"
type input "Blodgett Pilot Burner Kit, Natural G"
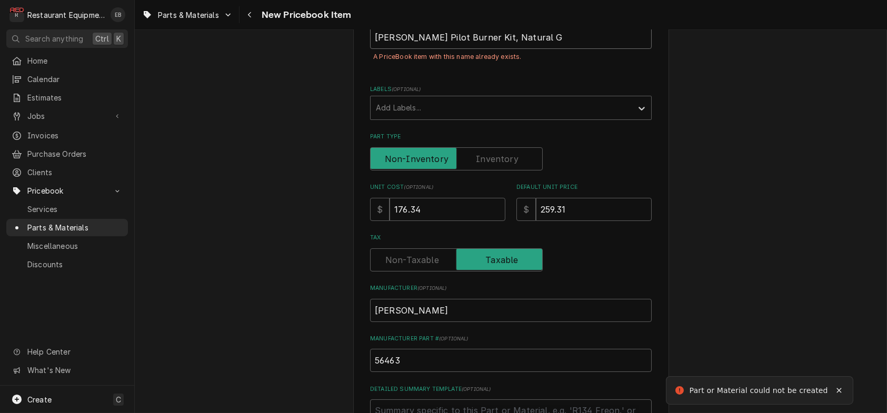
type textarea "x"
type input "Blodgett Pilot Burner Kit, Natural"
type textarea "x"
type input "Blodgett Pilot Burner Kit, Natural"
type textarea "x"
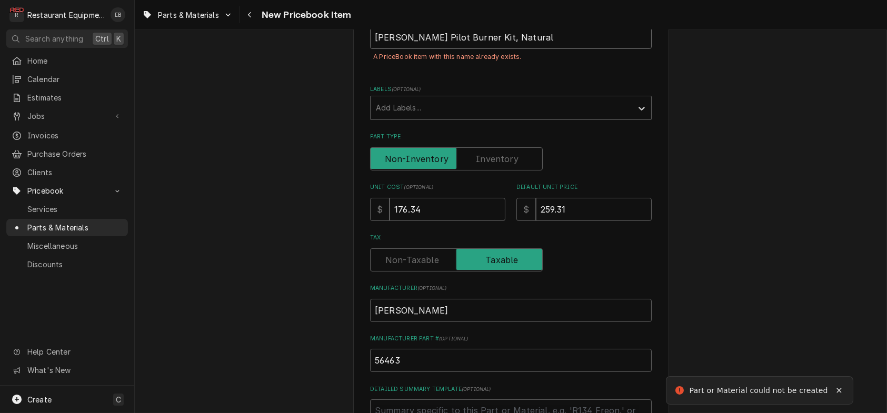
type input "Blodgett Pilot Burner Kit, Natura"
type textarea "x"
type input "Blodgett Pilot Burner Kit, Natur"
type textarea "x"
type input "Blodgett Pilot Burner Kit, Nat"
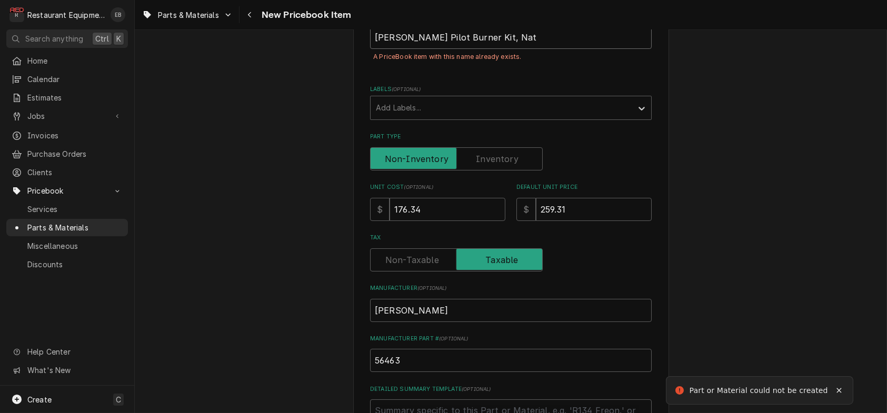
type textarea "x"
type input "Blodgett Pilot Burner Kit, Na"
type textarea "x"
type input "Blodgett Pilot Burner Kit, N"
type textarea "x"
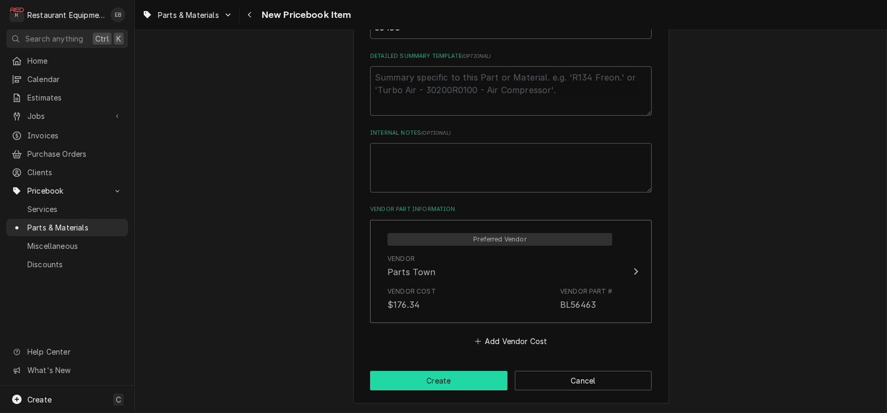
type input "[PERSON_NAME] Pilot Burner Kit, NG"
click at [434, 377] on button "Create" at bounding box center [438, 380] width 137 height 19
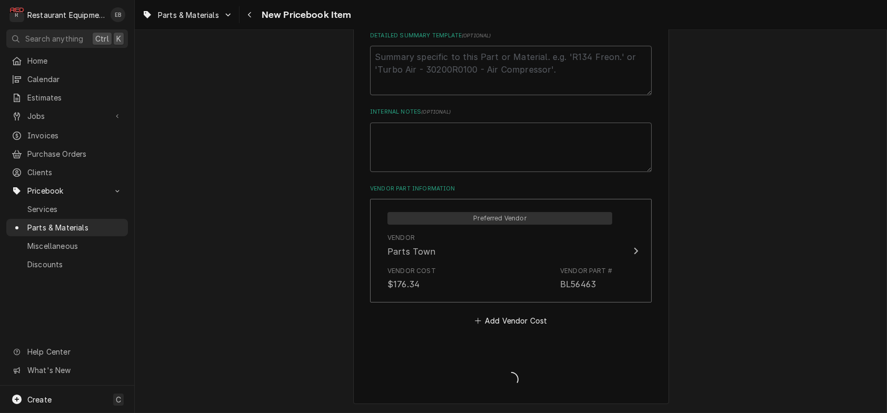
scroll to position [588, 0]
type textarea "x"
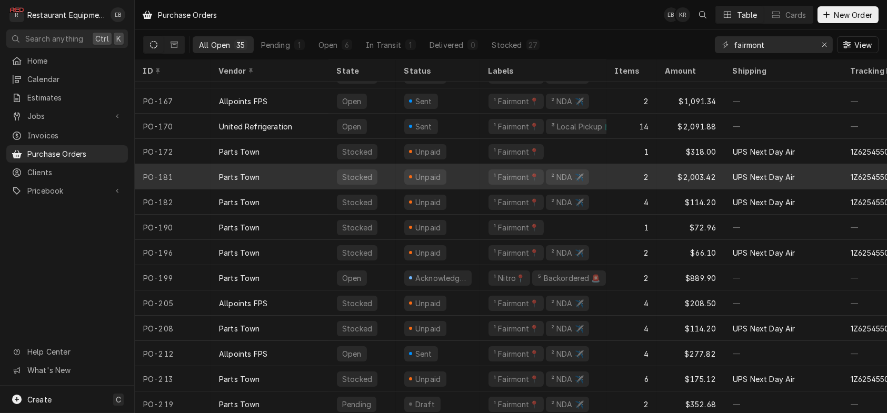
scroll to position [562, 0]
